Goal: Navigation & Orientation: Find specific page/section

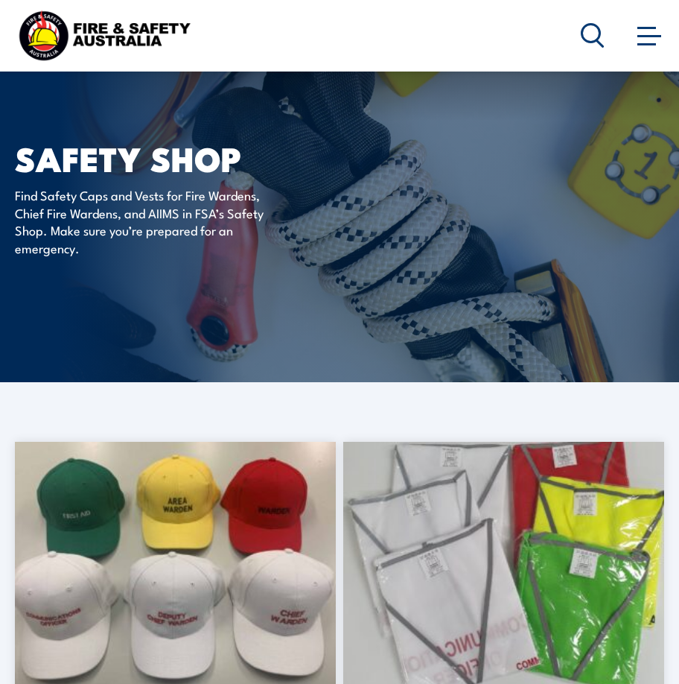
click at [596, 35] on icon at bounding box center [593, 35] width 24 height 25
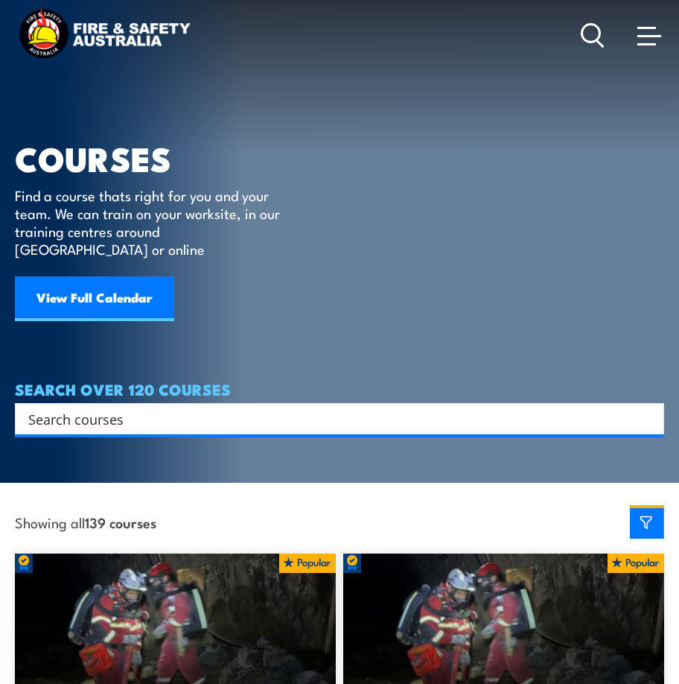
click at [634, 35] on div at bounding box center [622, 35] width 83 height 30
click at [654, 36] on span at bounding box center [650, 36] width 24 height 2
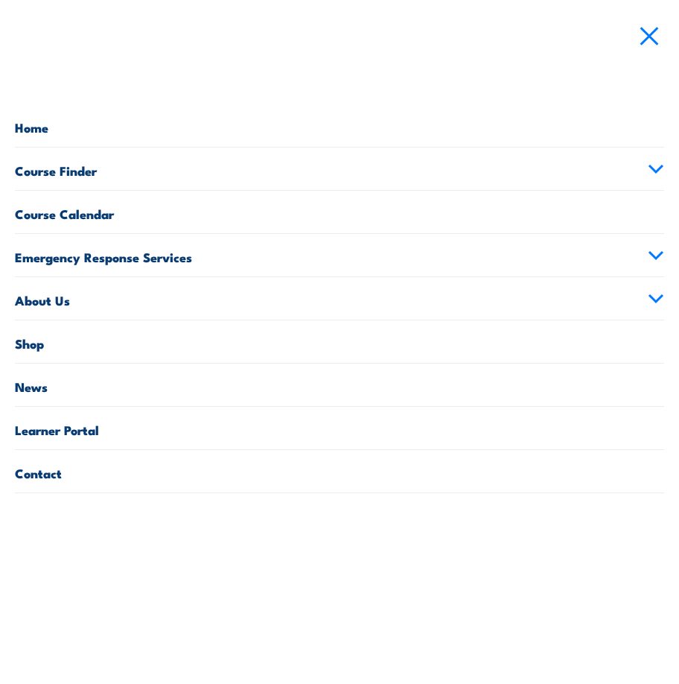
click at [153, 338] on link "Shop" at bounding box center [339, 341] width 649 height 42
